Goal: Task Accomplishment & Management: Complete application form

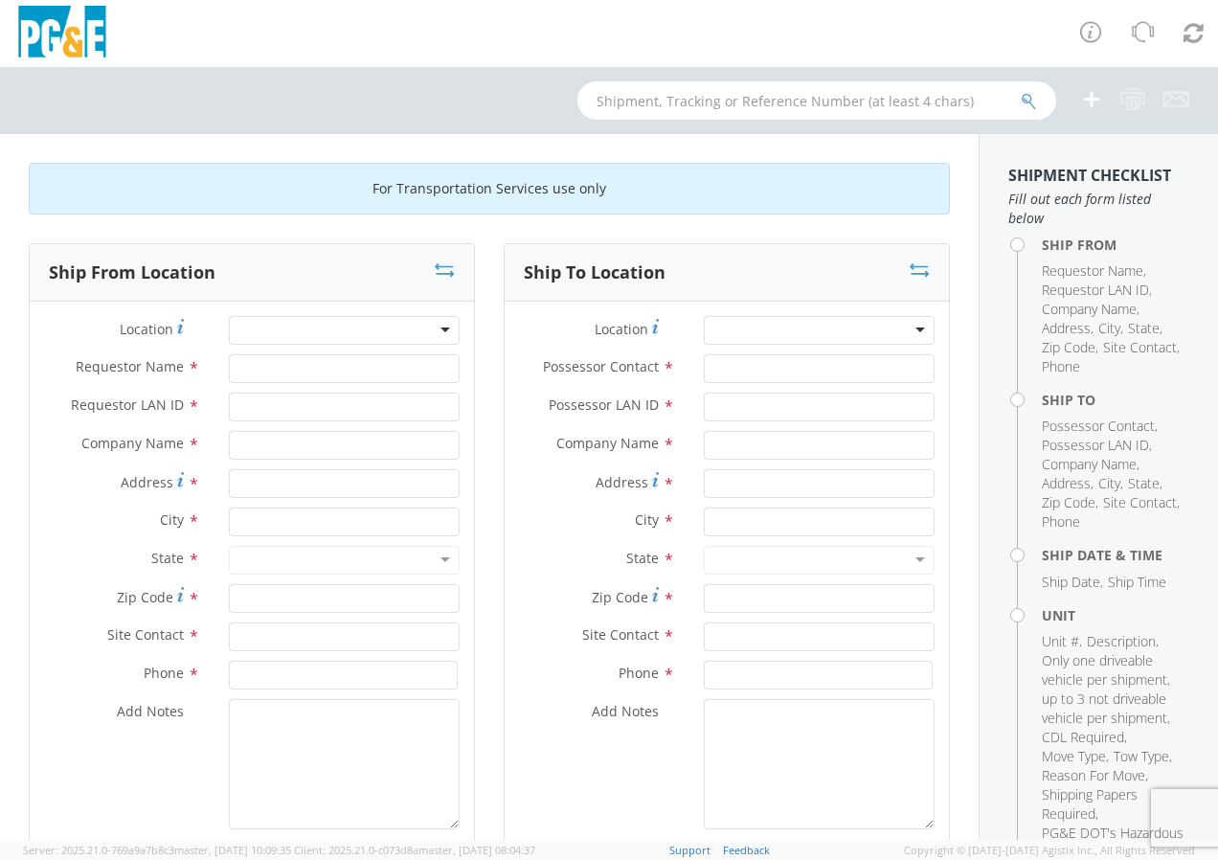
click at [265, 334] on div at bounding box center [344, 330] width 231 height 29
click at [326, 336] on div at bounding box center [344, 330] width 231 height 29
type input "OAKHURST"
type input "PG&E"
type input "50150 ROAD 426"
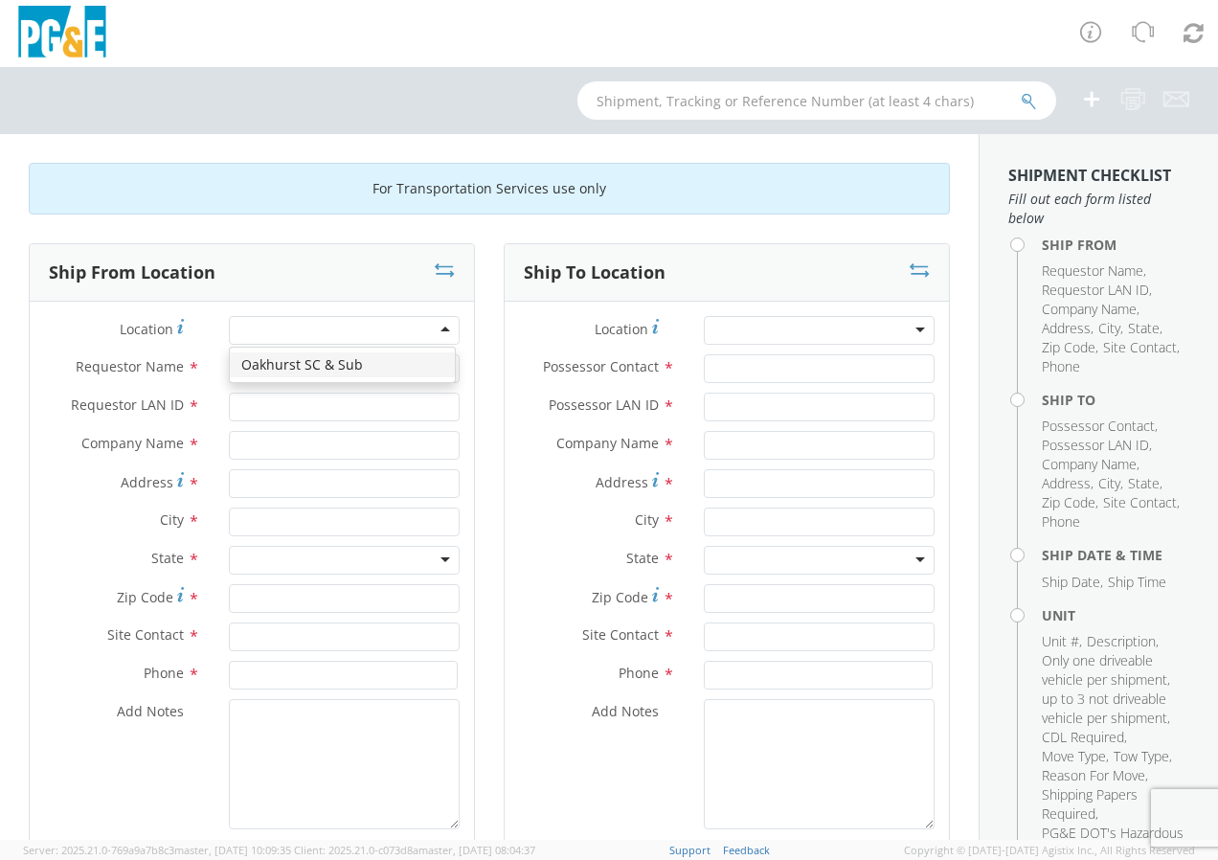
type input "OAKHURST"
type input "93644"
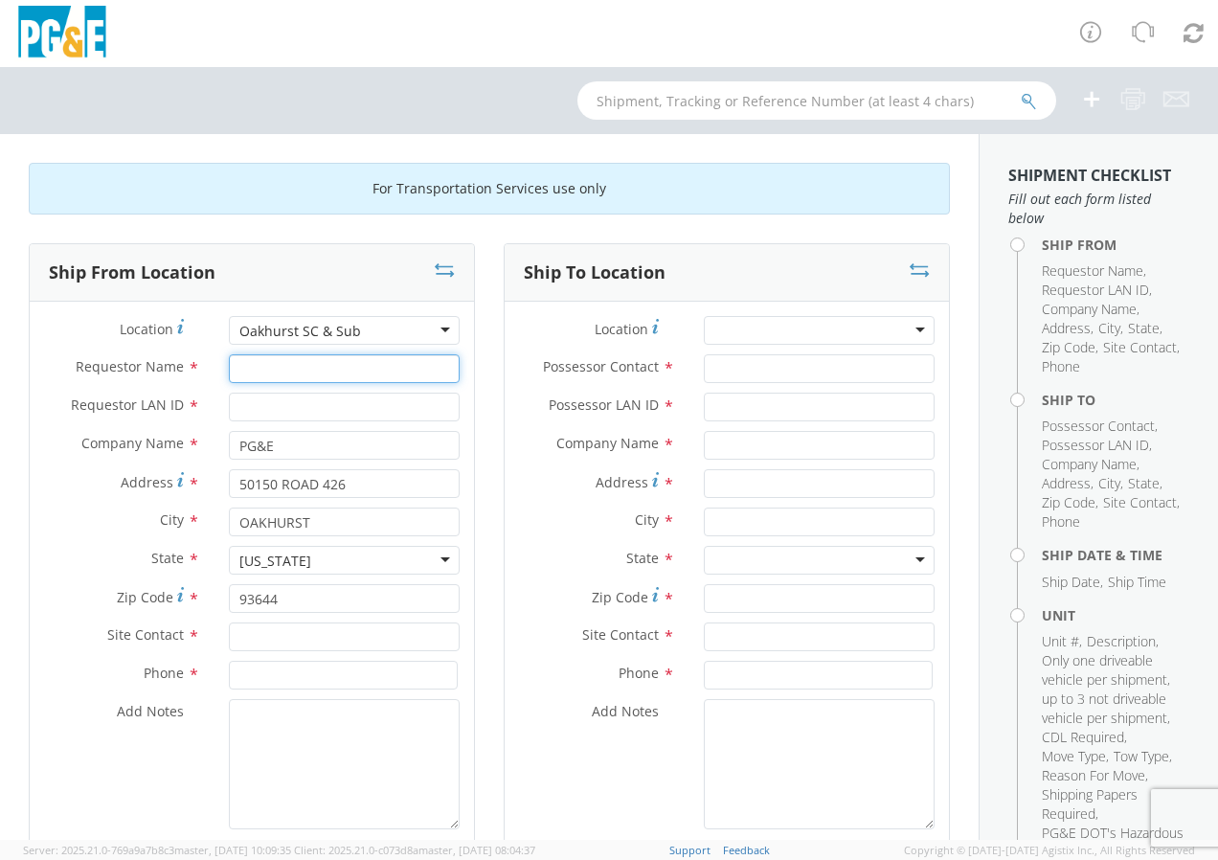
click at [242, 371] on input "Requestor Name *" at bounding box center [344, 368] width 231 height 29
type input "JARED HEIN"
click at [279, 400] on input "Requestor LAN ID *" at bounding box center [344, 407] width 231 height 29
type input "J62P"
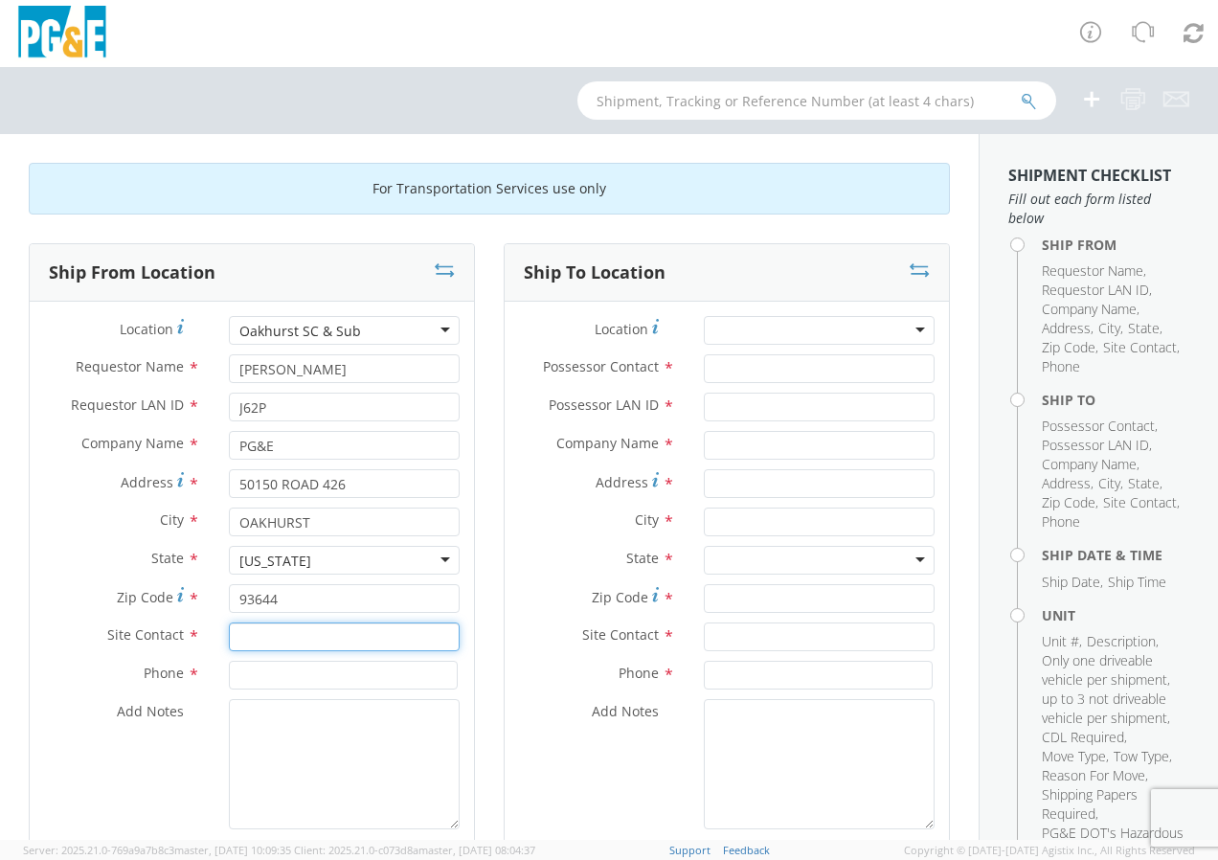
click at [238, 637] on input "text" at bounding box center [344, 636] width 231 height 29
click at [259, 640] on input "text" at bounding box center [344, 636] width 231 height 29
type input "SAM LAWHON"
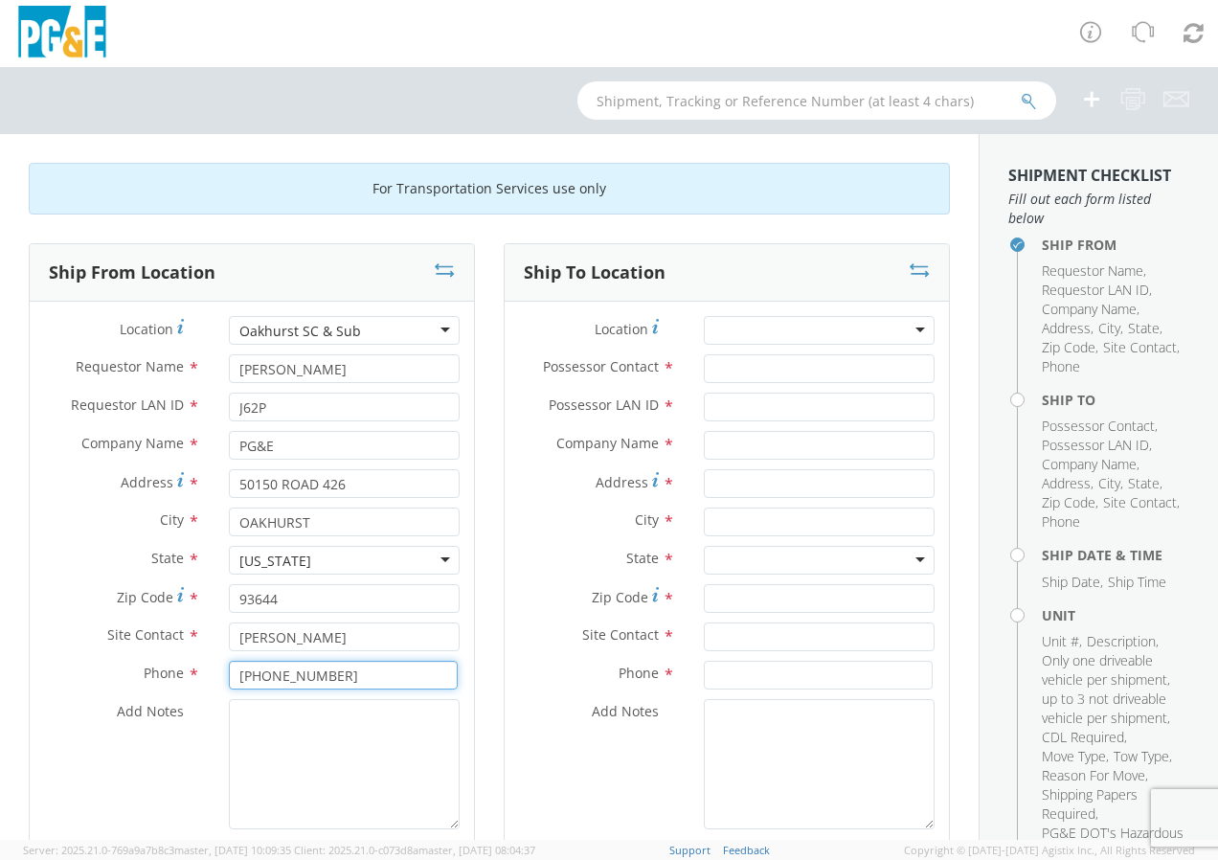
type input "559-274-8331"
click at [718, 319] on div at bounding box center [819, 330] width 231 height 29
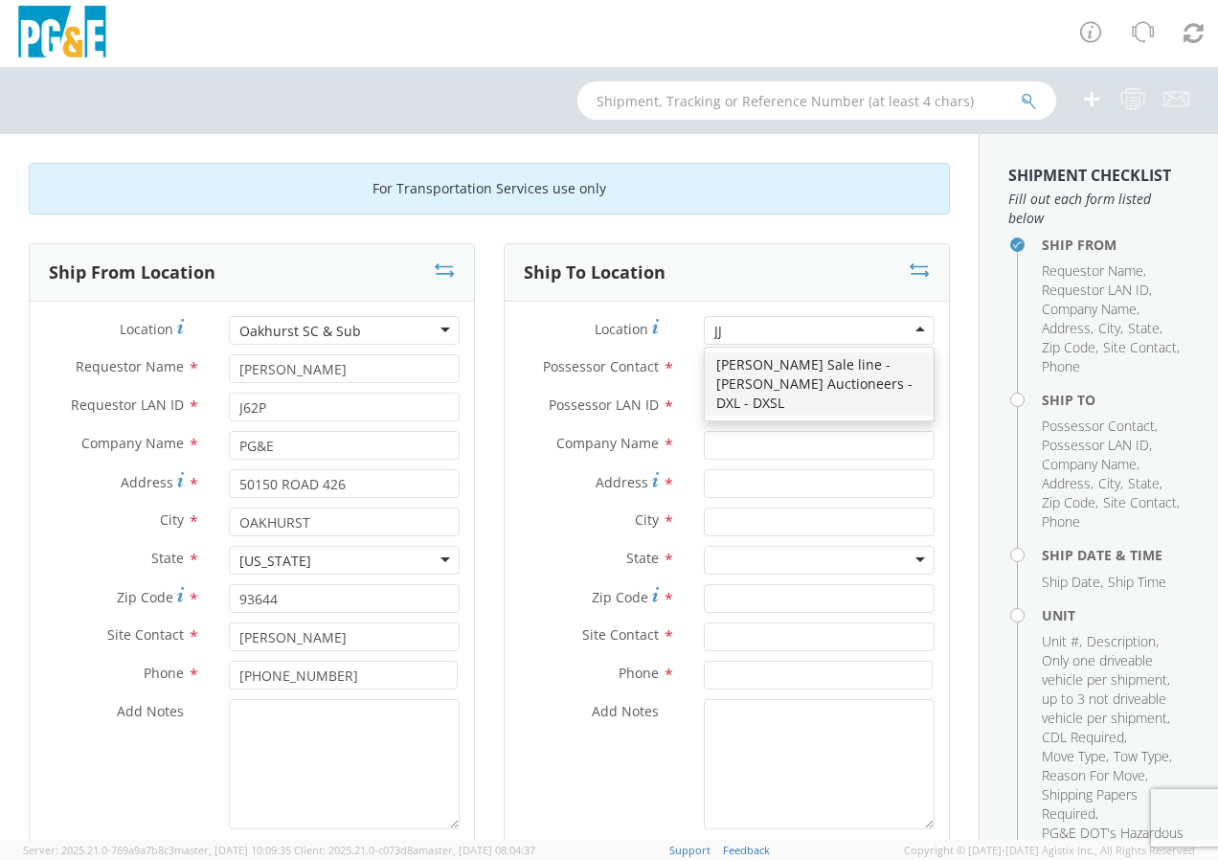
type input "JJ K"
type input "PG&E"
type input "8668 Sparling Lane"
type input "Dixon"
type input "95620"
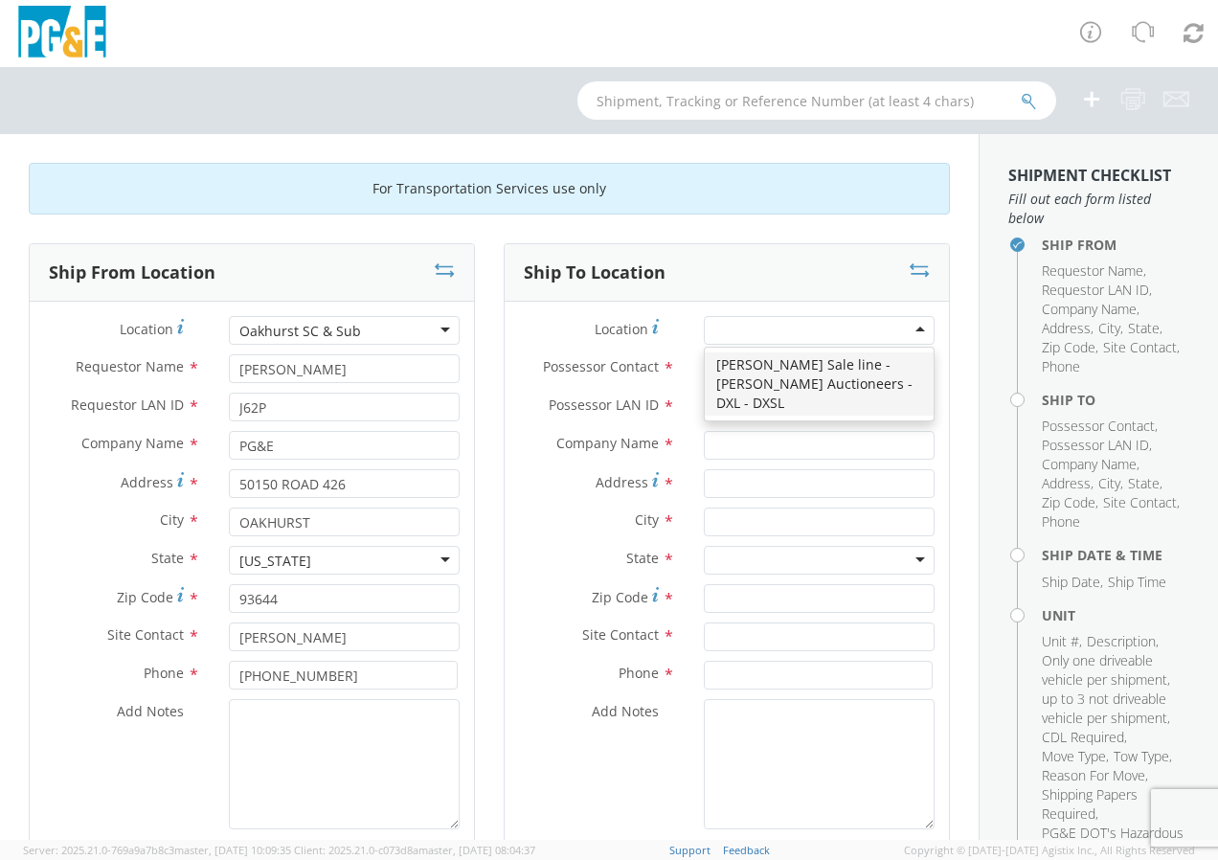
type input "707-678-8060"
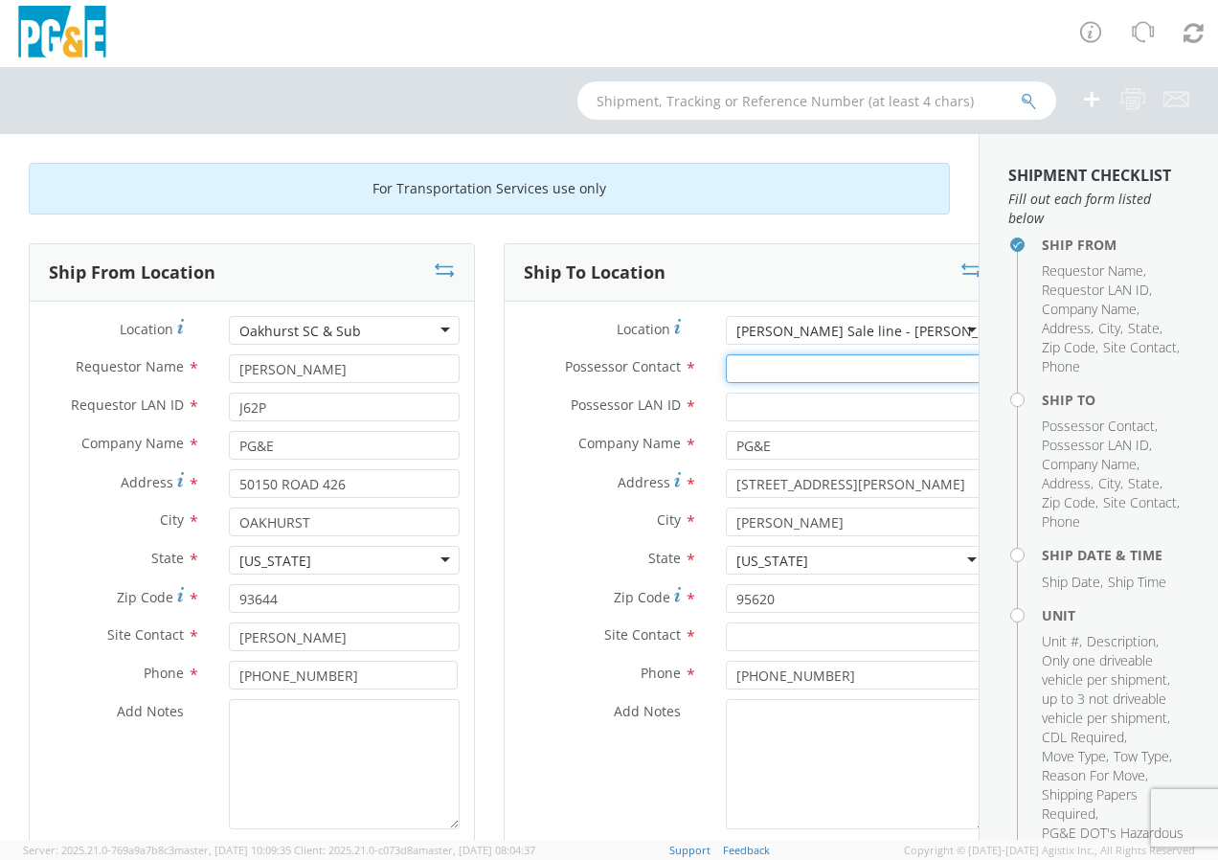
click at [727, 369] on input "Possessor Contact *" at bounding box center [856, 368] width 260 height 29
type input "SAM LAWHON"
type input "SLL2"
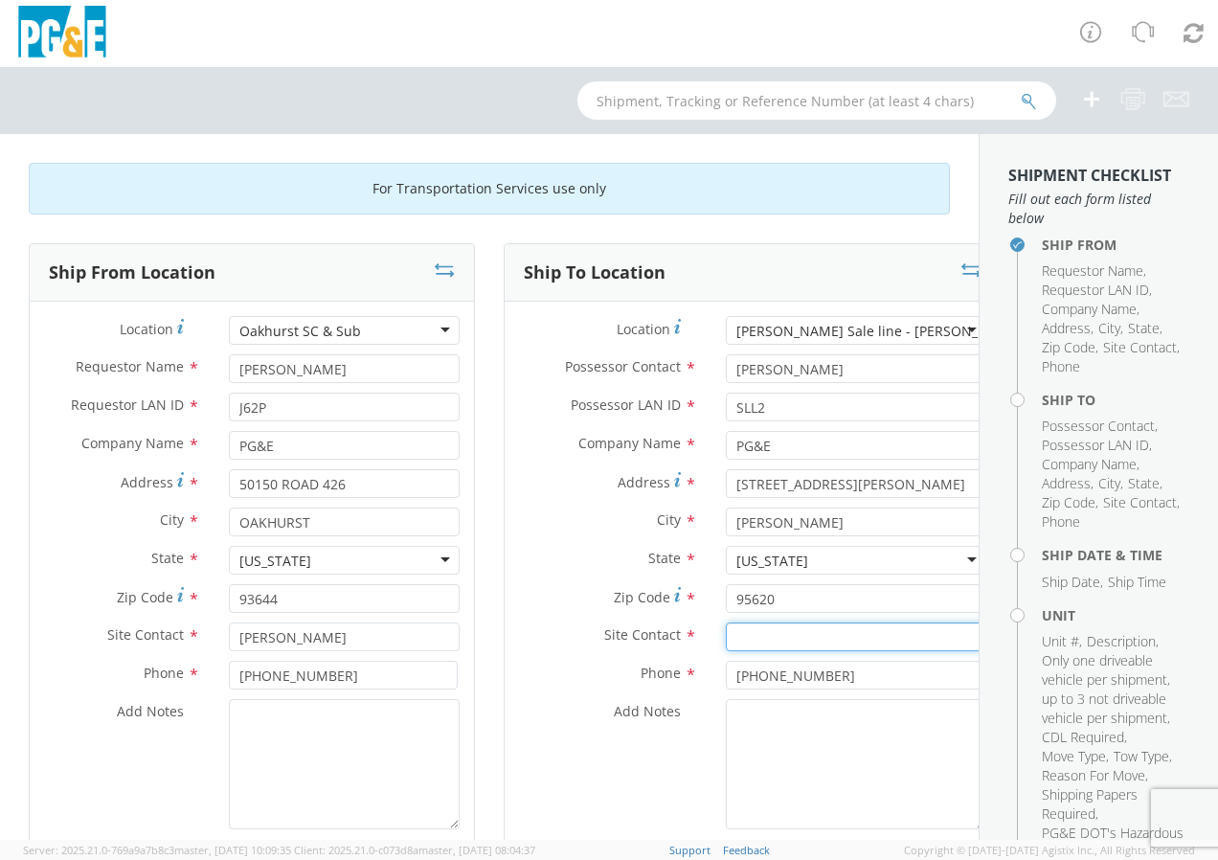
click at [726, 638] on input "text" at bounding box center [856, 636] width 260 height 29
type input "CESAR LUA"
click at [801, 682] on input "707-678-8060" at bounding box center [855, 675] width 259 height 29
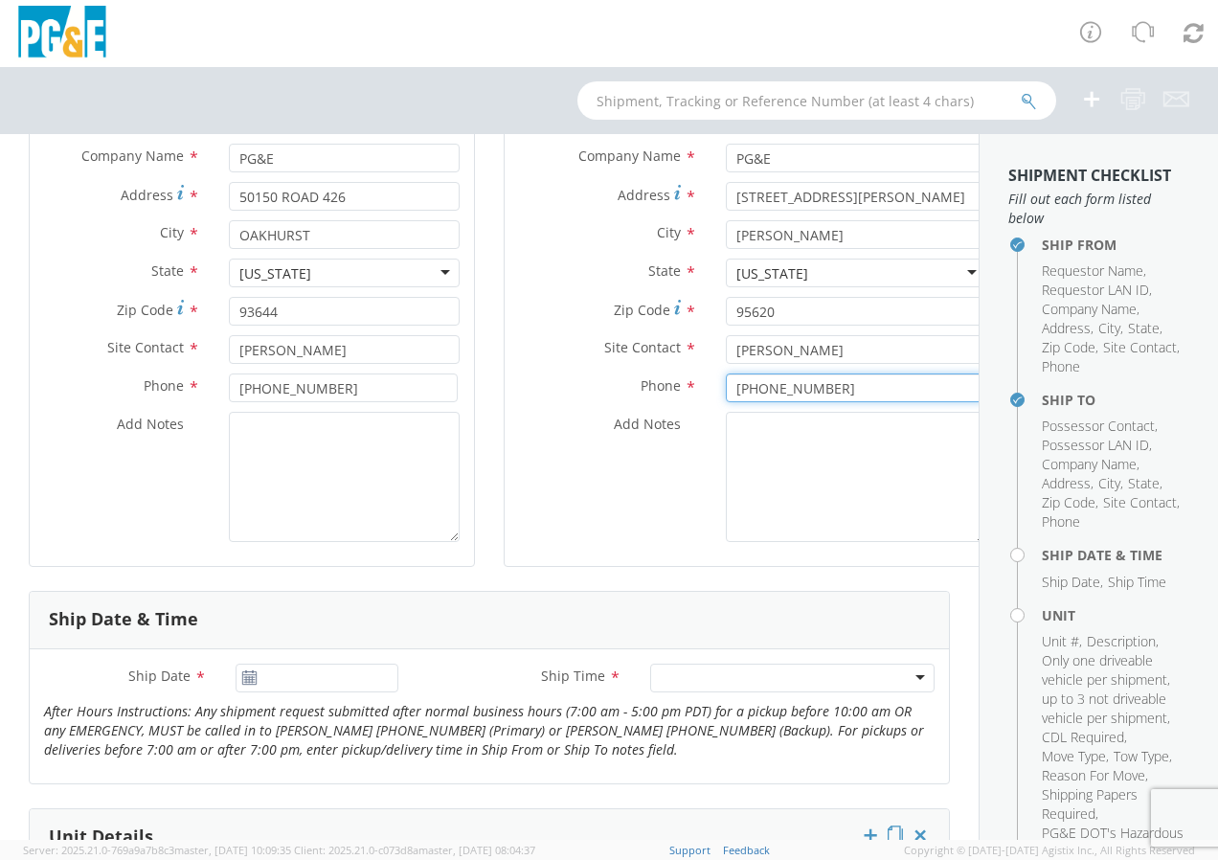
scroll to position [383, 0]
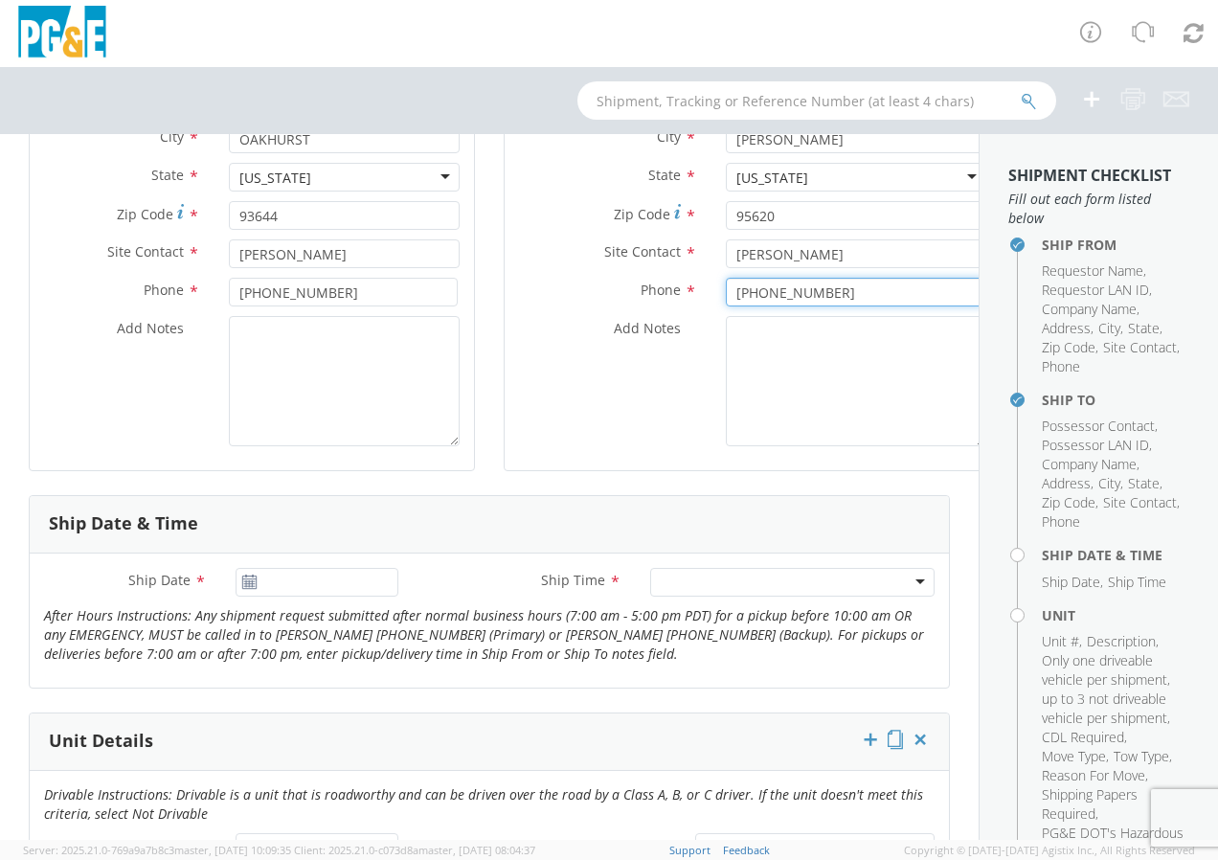
type input "707-914-6375"
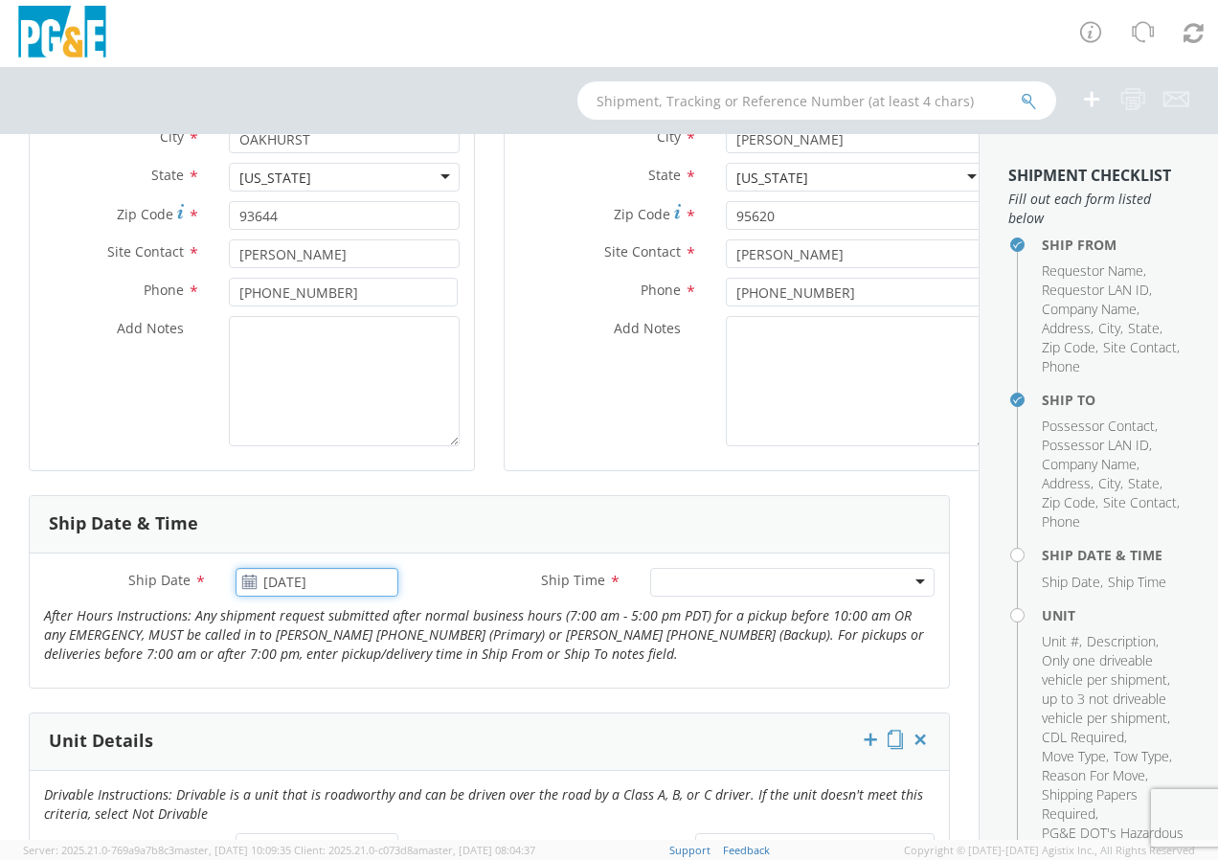
click at [272, 585] on input "10/14/2025" at bounding box center [317, 582] width 163 height 29
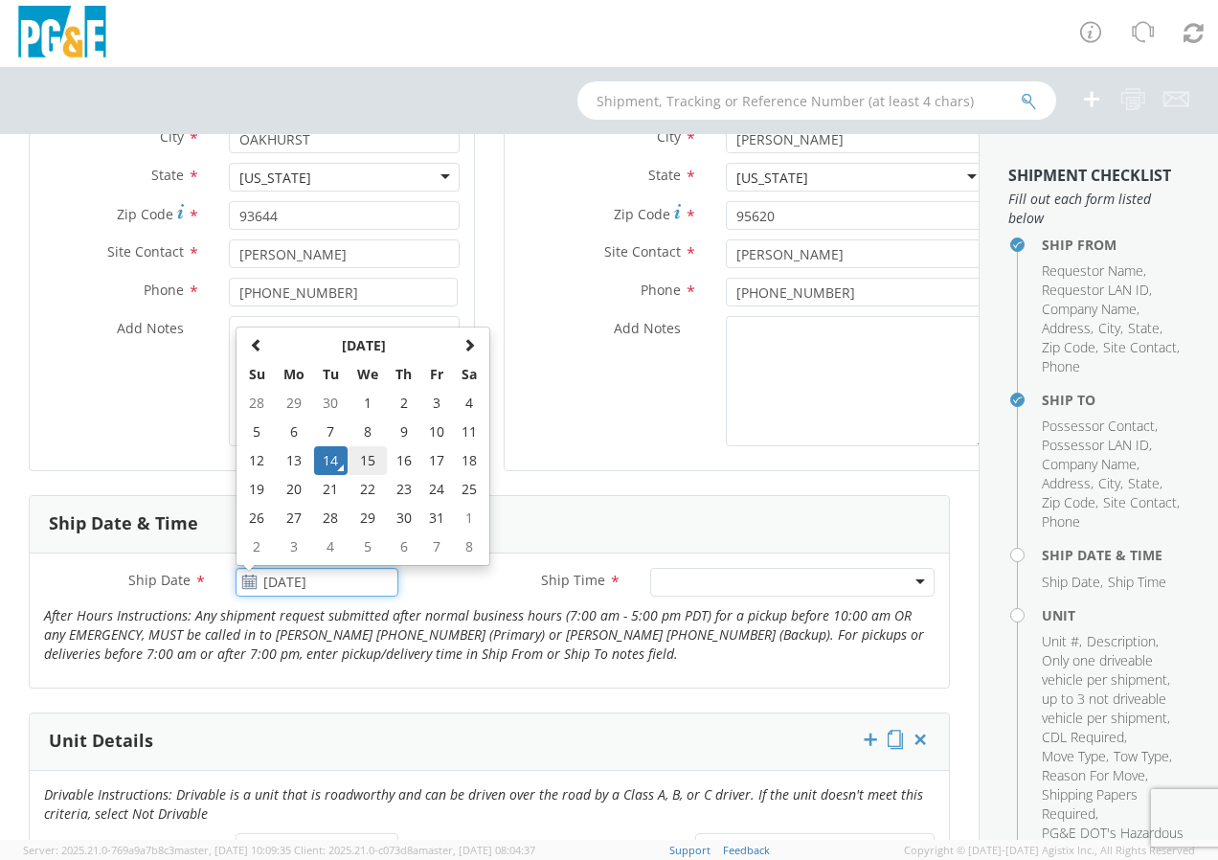
click at [359, 461] on td "15" at bounding box center [368, 460] width 40 height 29
type input "10/15/2025"
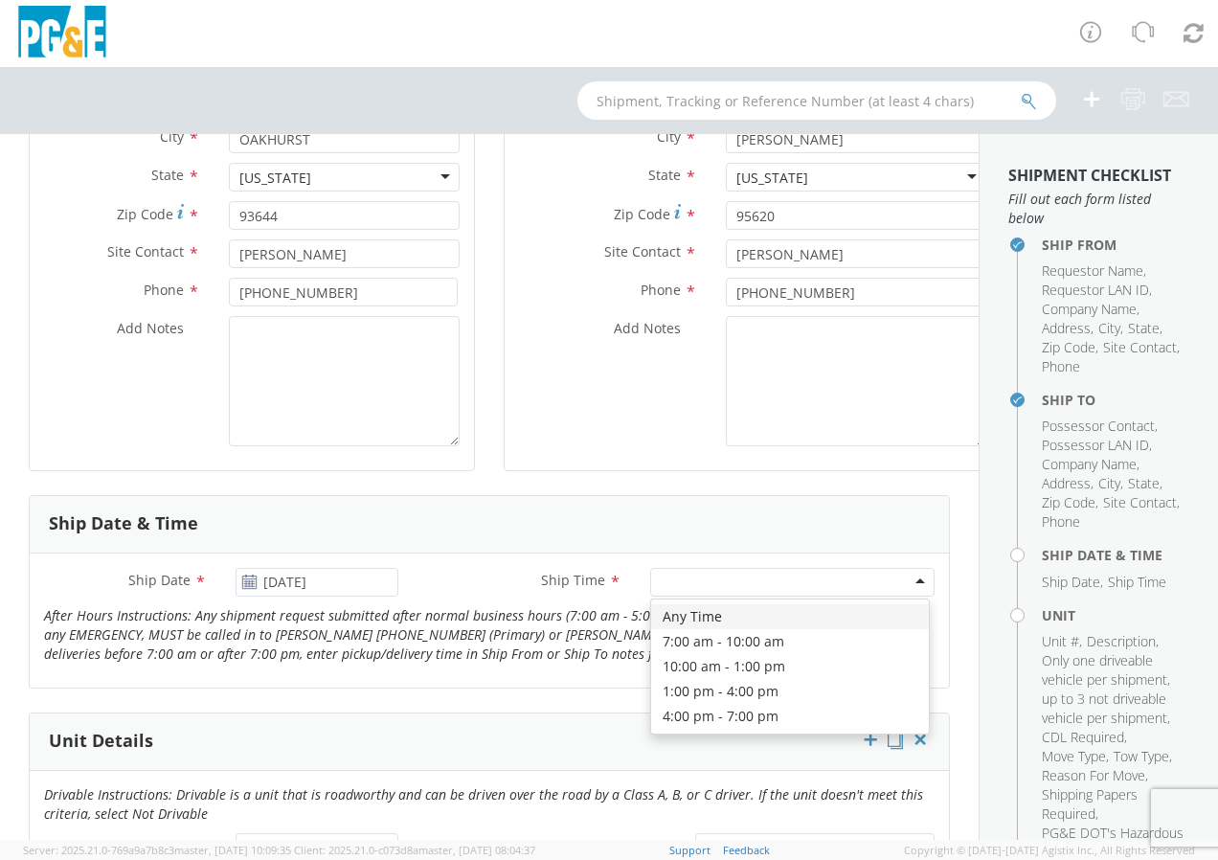
click at [685, 580] on div at bounding box center [792, 582] width 284 height 29
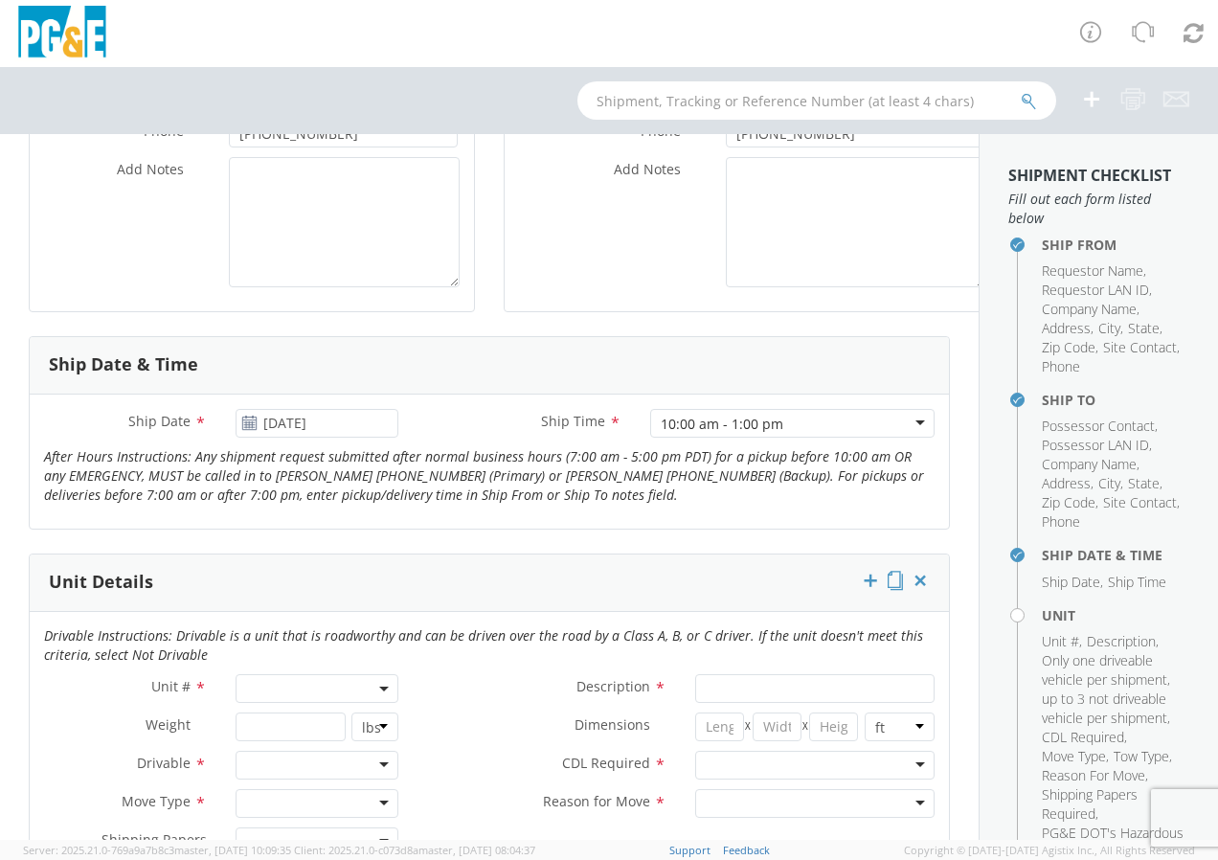
scroll to position [574, 0]
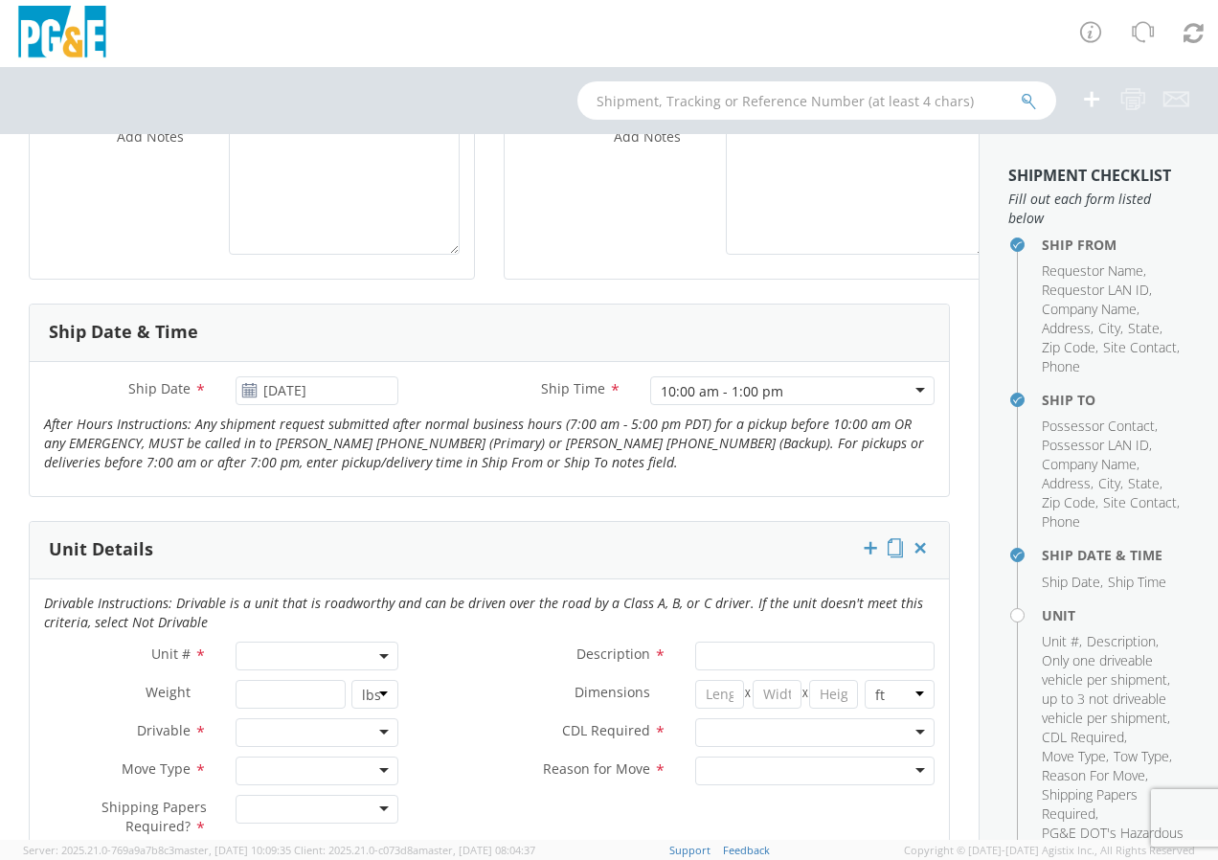
click at [265, 661] on span at bounding box center [317, 656] width 163 height 29
click at [279, 685] on input "search" at bounding box center [315, 687] width 150 height 29
type input "B32270"
type input "PICKUP; COMPACT 4X4"
type input "5600"
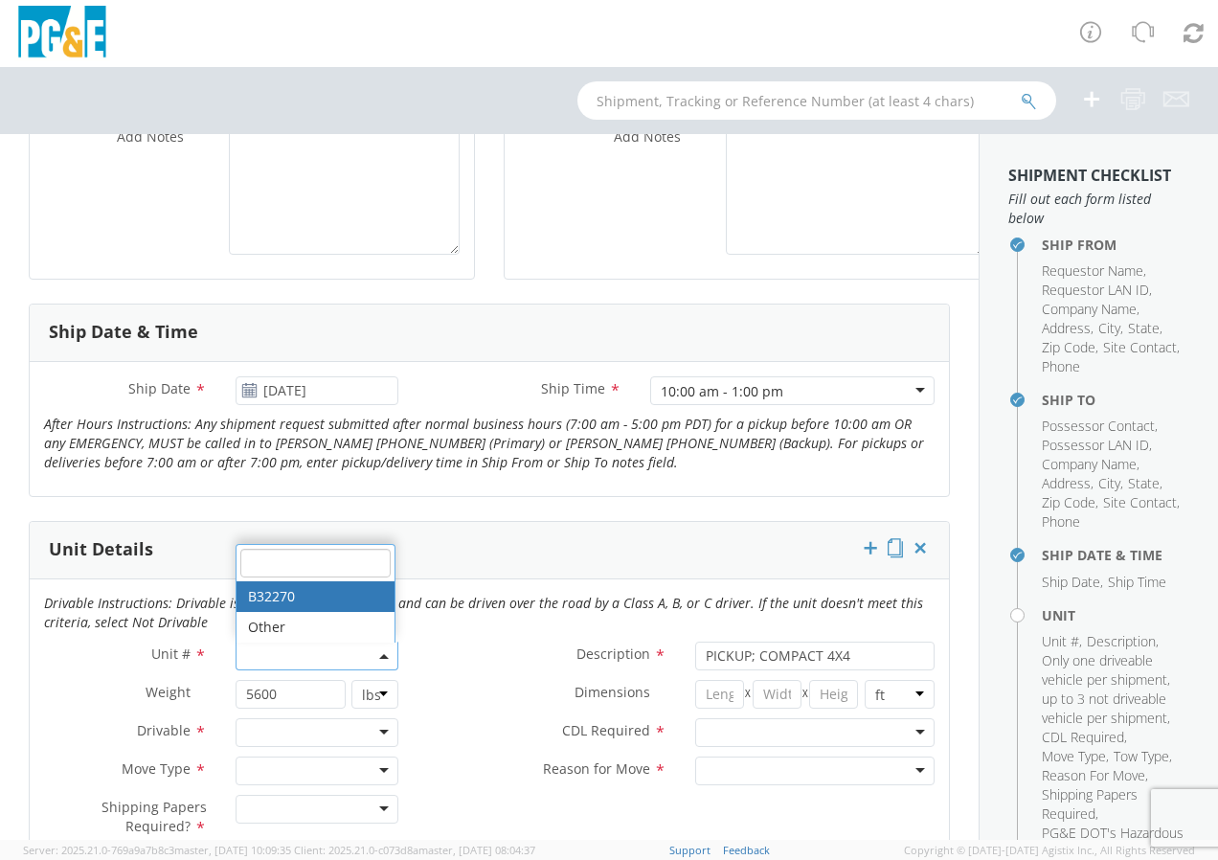
select select "B32270"
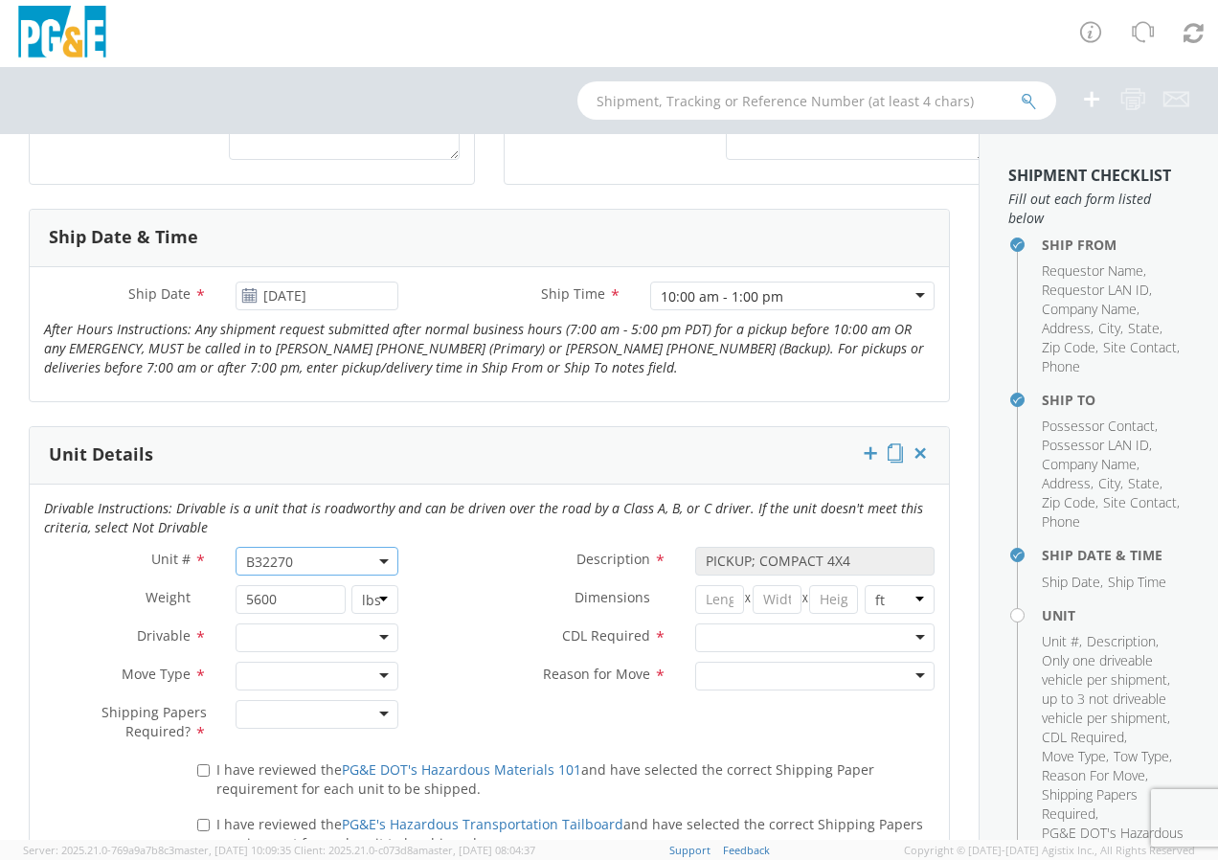
scroll to position [670, 0]
click at [269, 634] on div at bounding box center [317, 636] width 163 height 29
click at [267, 709] on div "Drivable Not Drivable" at bounding box center [315, 683] width 158 height 59
click at [280, 675] on div at bounding box center [317, 675] width 163 height 29
click at [297, 706] on div at bounding box center [317, 713] width 163 height 29
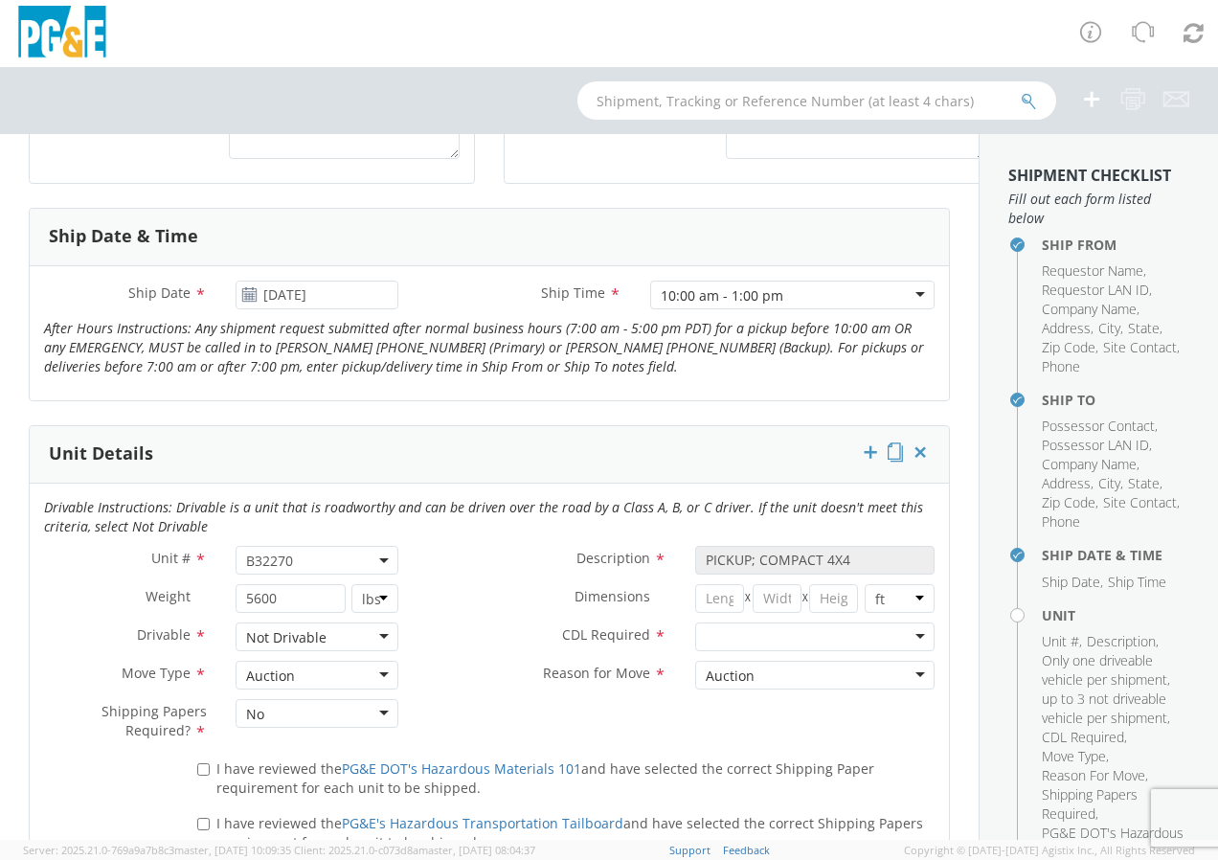
click at [738, 641] on div at bounding box center [814, 636] width 239 height 29
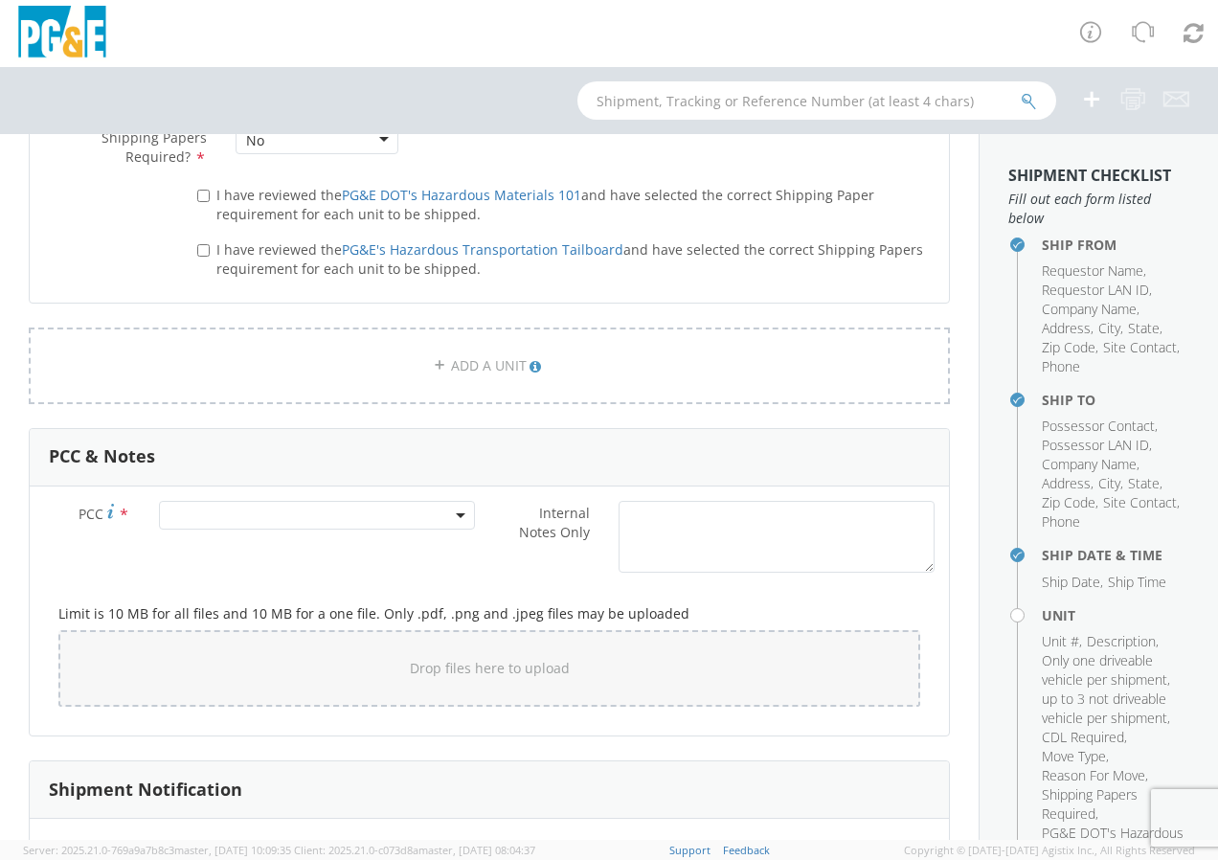
scroll to position [1245, 0]
click at [229, 514] on span at bounding box center [317, 514] width 316 height 29
click at [213, 547] on input "number" at bounding box center [314, 545] width 301 height 29
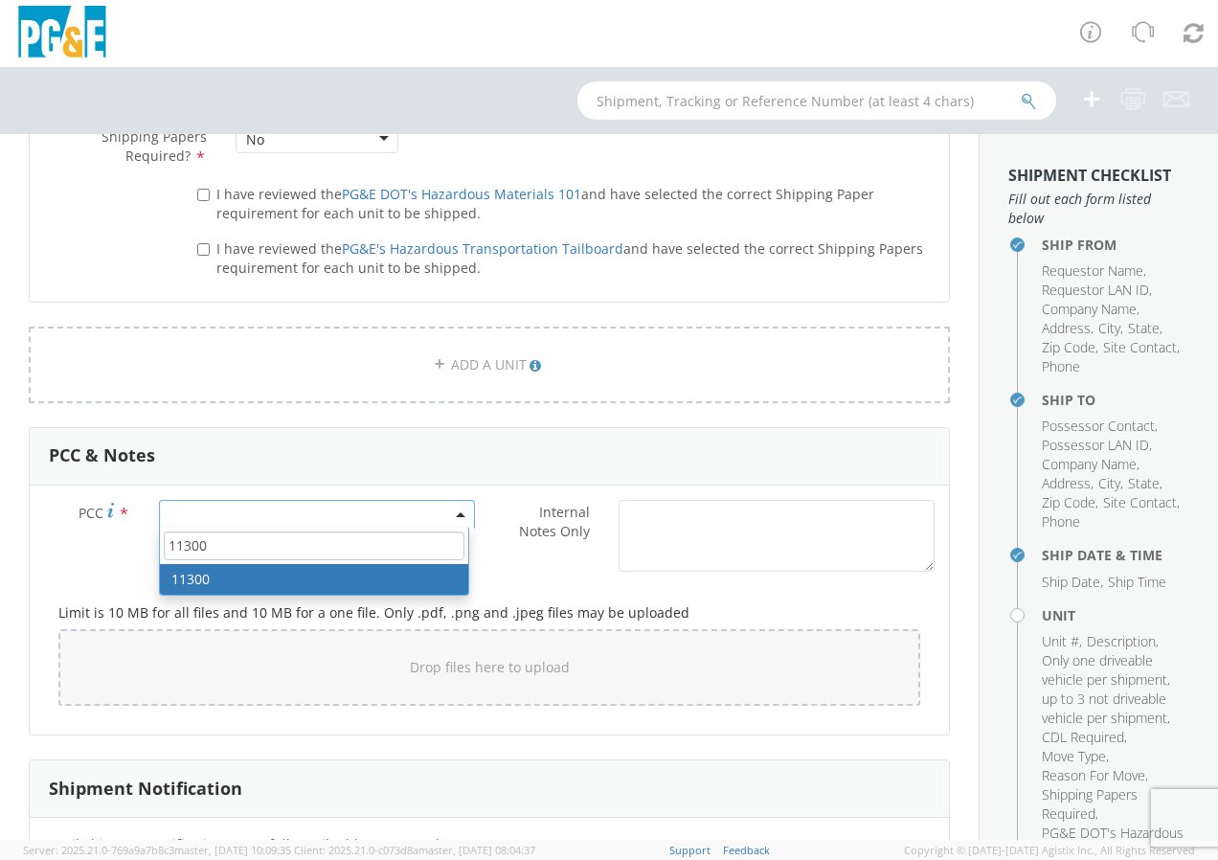
type input "11300"
click at [199, 196] on input "I have reviewed the PG&E DOT's Hazardous Materials 101 and have selected the co…" at bounding box center [203, 195] width 12 height 12
checkbox input "true"
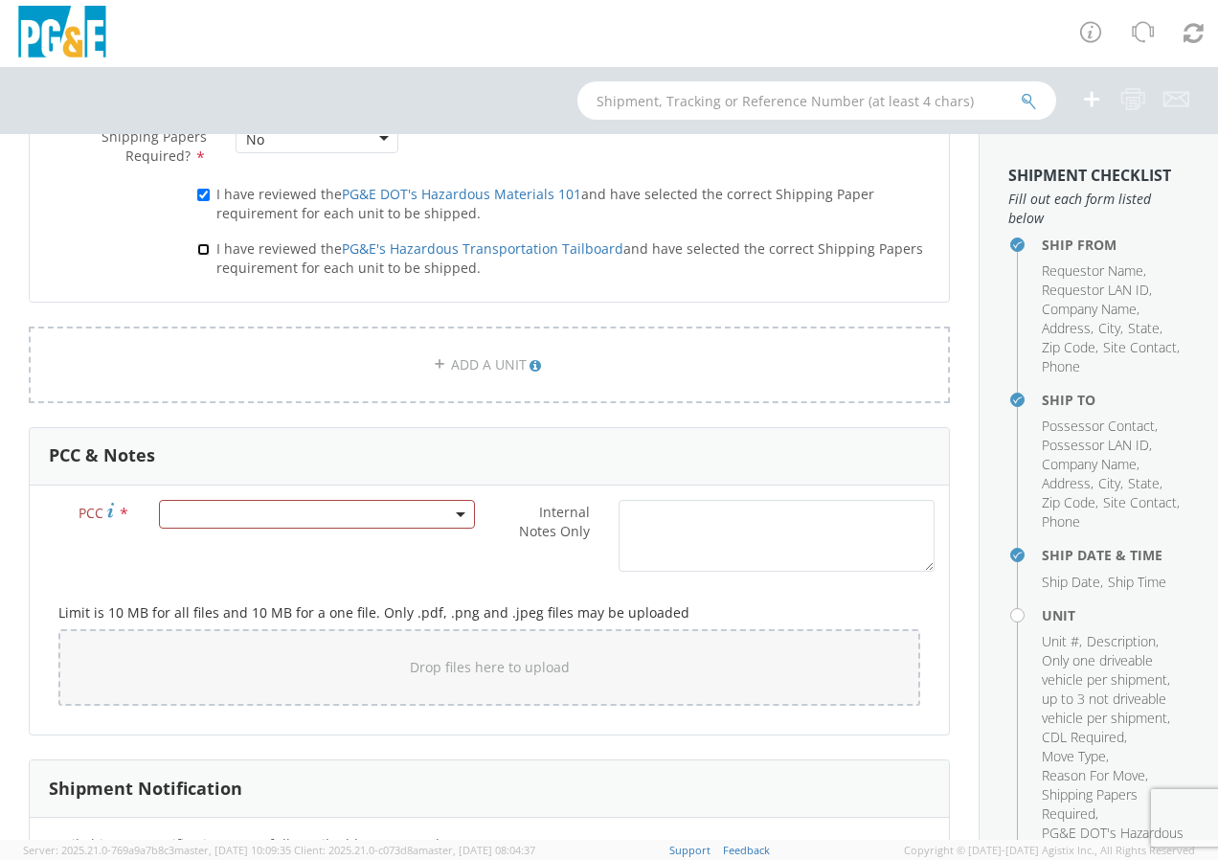
click at [202, 246] on input "I have reviewed the PG&E's Hazardous Transportation Tailboard and have selected…" at bounding box center [203, 249] width 12 height 12
checkbox input "true"
click at [203, 512] on span at bounding box center [317, 514] width 316 height 29
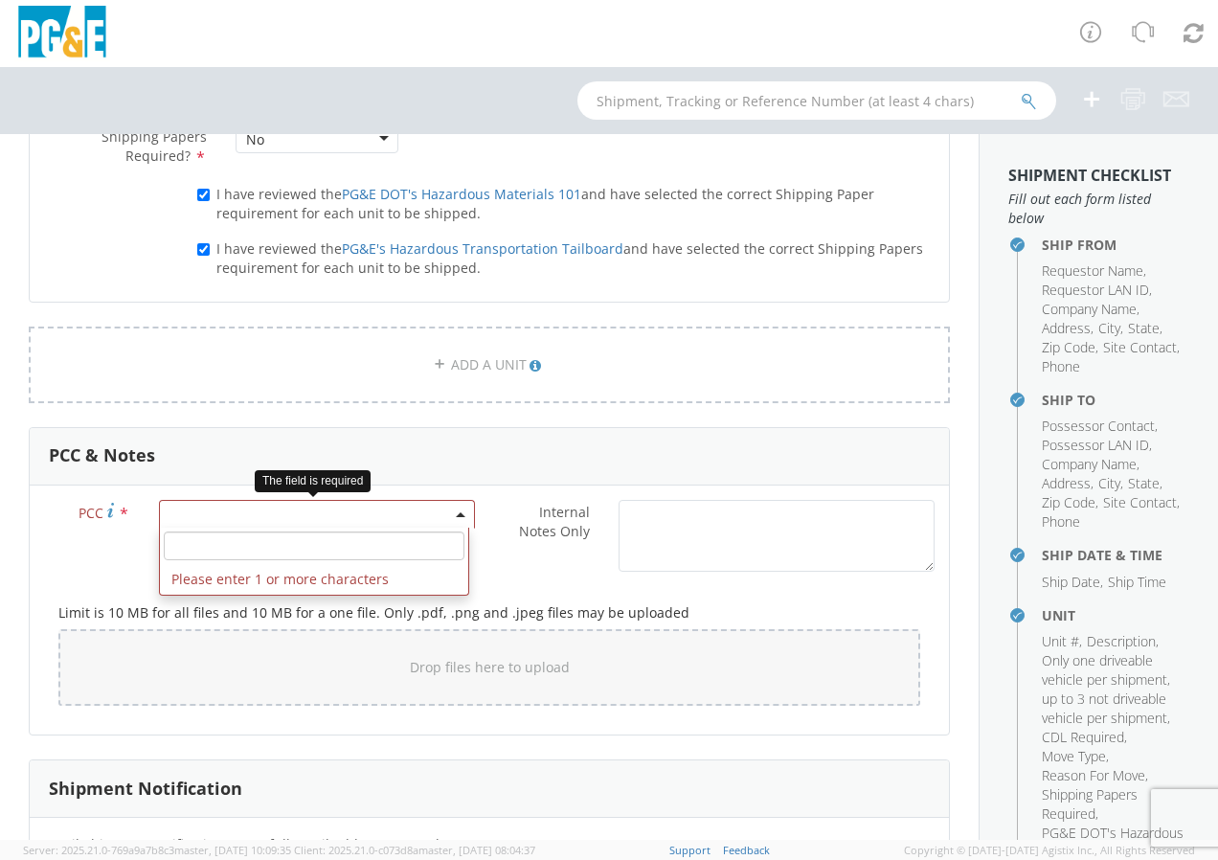
click at [192, 554] on input "number" at bounding box center [314, 545] width 301 height 29
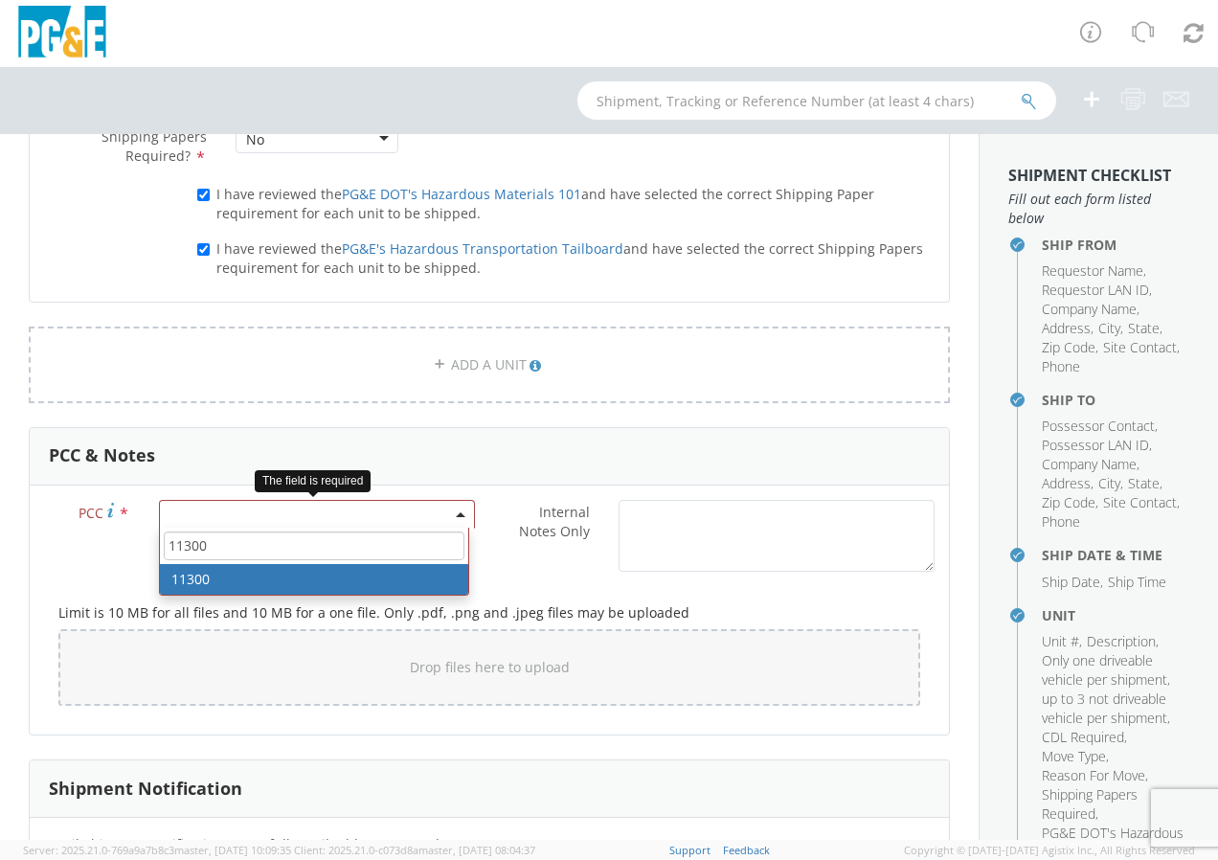
type input "11300"
select select "11300"
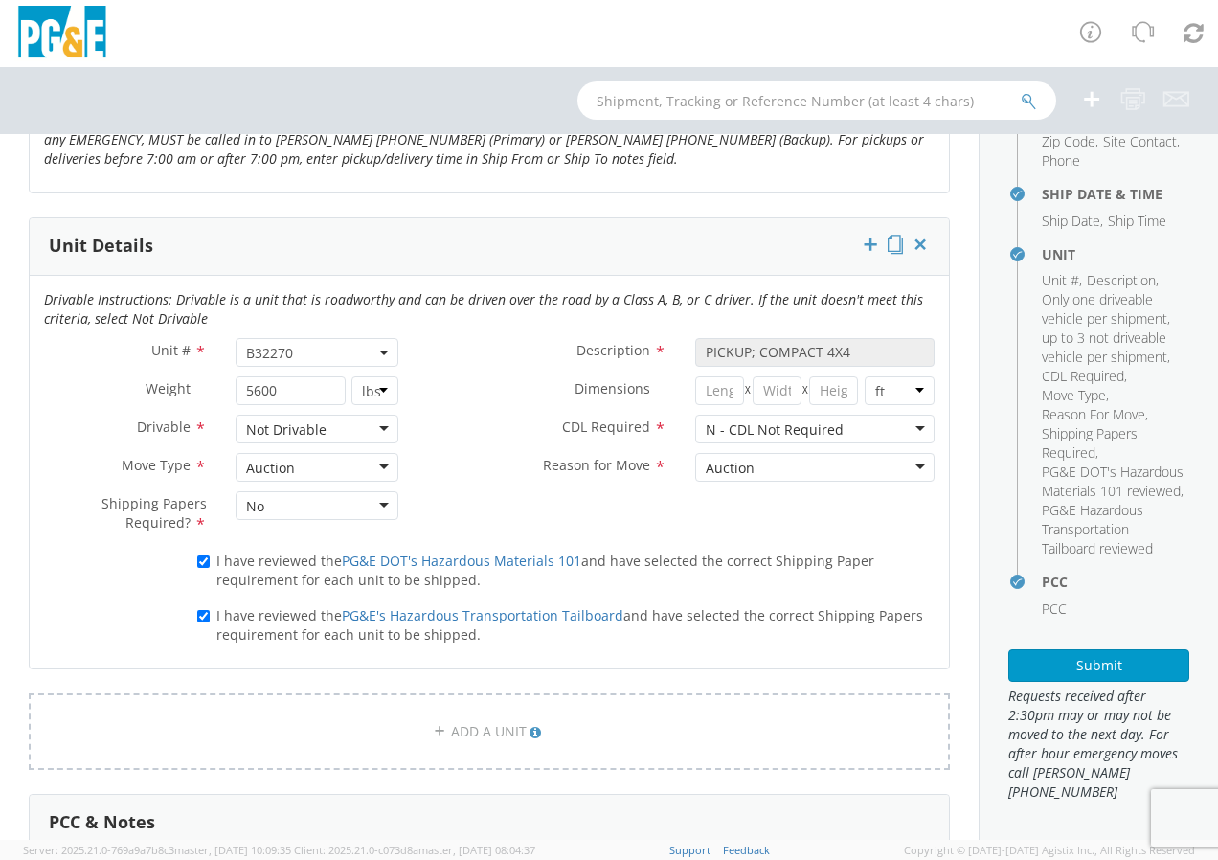
scroll to position [399, 0]
click at [1087, 673] on button "Submit" at bounding box center [1098, 665] width 181 height 33
